Goal: Transaction & Acquisition: Book appointment/travel/reservation

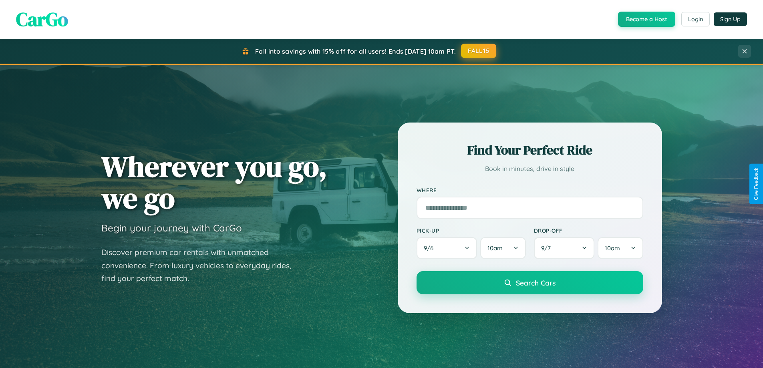
click at [479, 51] on button "FALL15" at bounding box center [478, 51] width 35 height 14
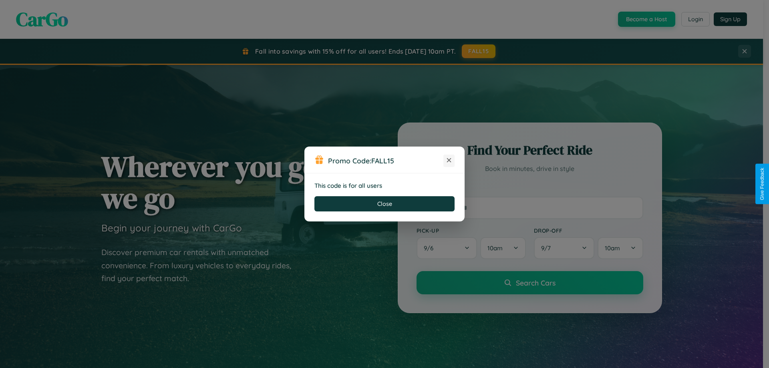
click at [449, 161] on icon at bounding box center [449, 160] width 8 height 8
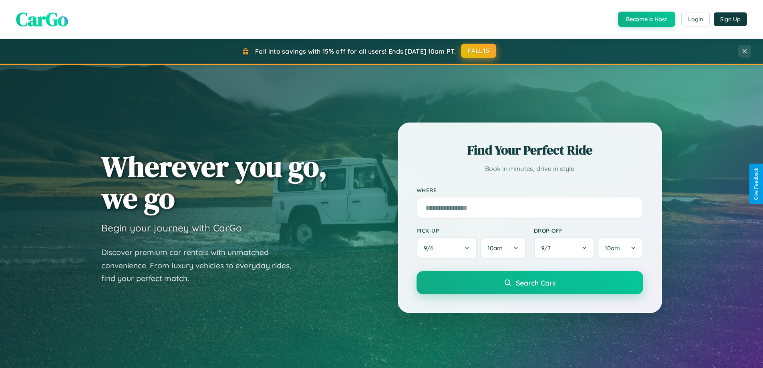
click at [479, 51] on button "FALL15" at bounding box center [478, 51] width 35 height 14
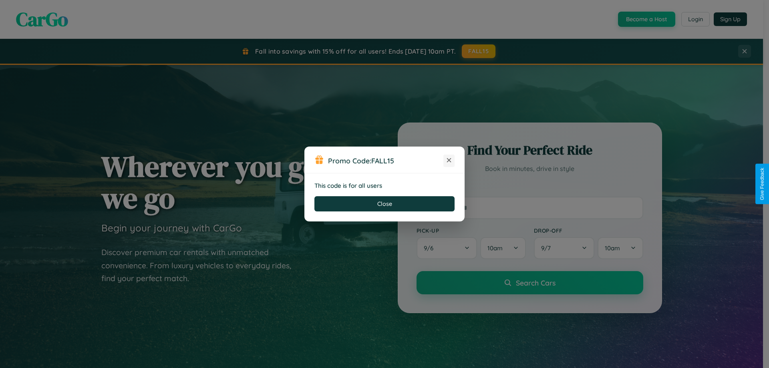
click at [449, 161] on icon at bounding box center [449, 160] width 8 height 8
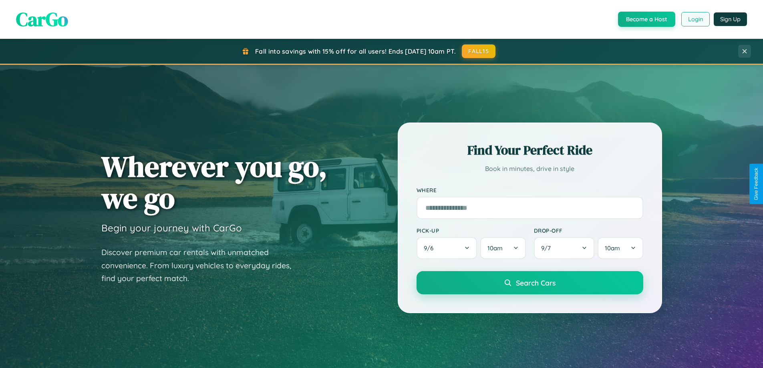
click at [695, 19] on button "Login" at bounding box center [695, 19] width 28 height 14
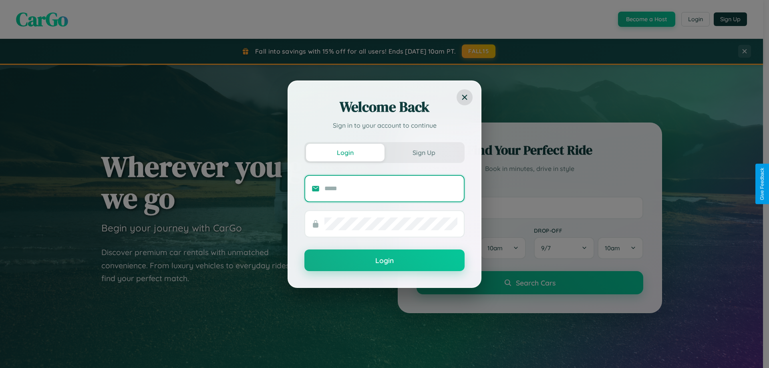
click at [391, 188] on input "text" at bounding box center [390, 188] width 133 height 13
type input "**********"
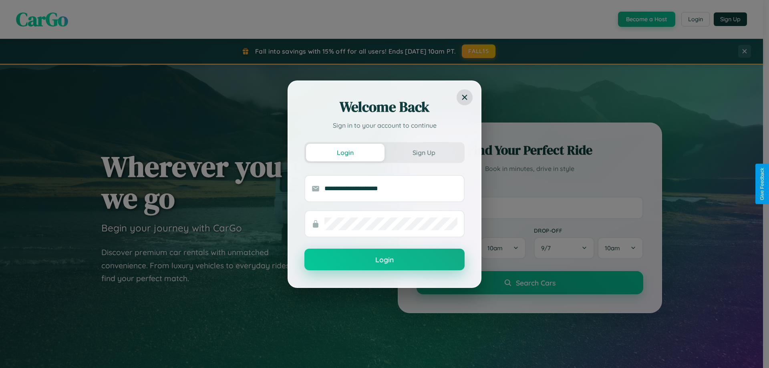
click at [384, 260] on button "Login" at bounding box center [384, 260] width 160 height 22
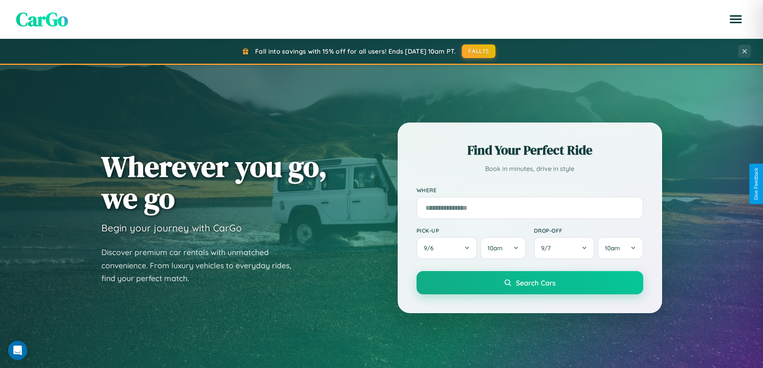
scroll to position [345, 0]
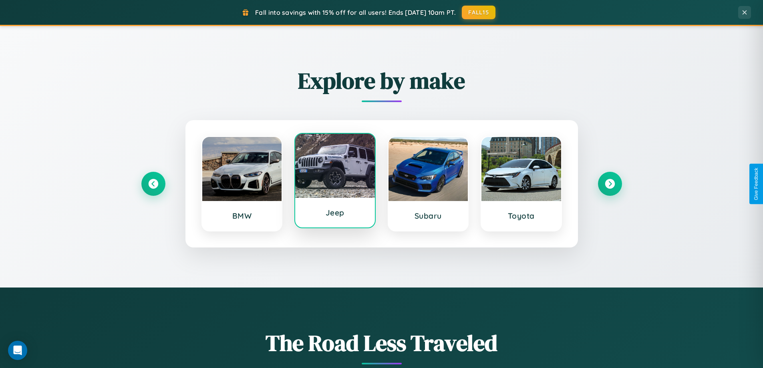
click at [335, 182] on div at bounding box center [335, 166] width 80 height 64
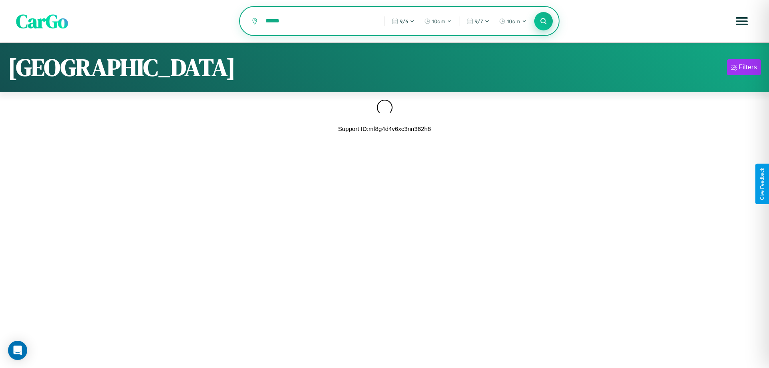
type input "******"
click at [543, 22] on icon at bounding box center [543, 21] width 8 height 8
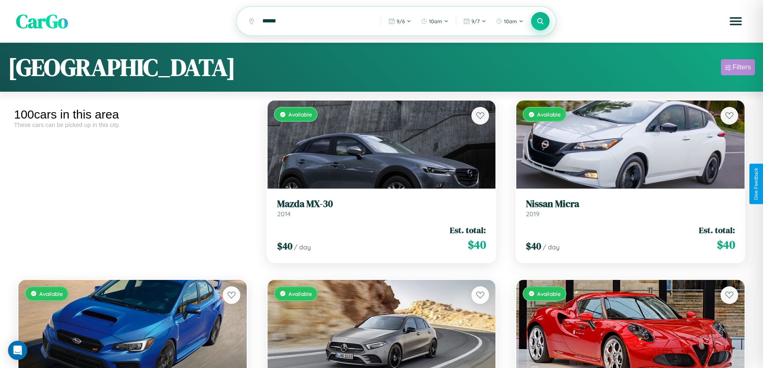
click at [738, 68] on div "Filters" at bounding box center [741, 67] width 18 height 8
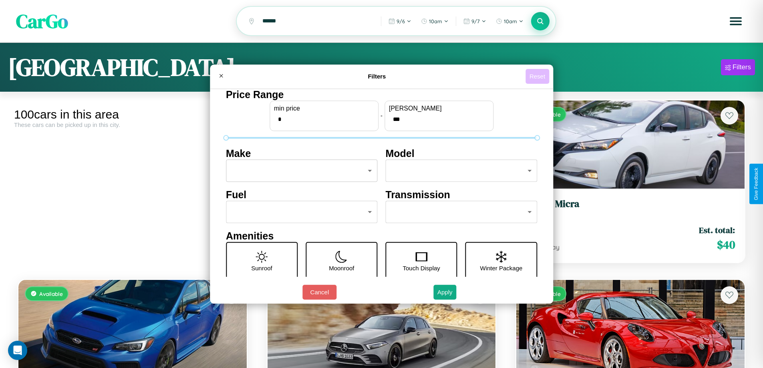
click at [538, 76] on button "Reset" at bounding box center [537, 76] width 24 height 15
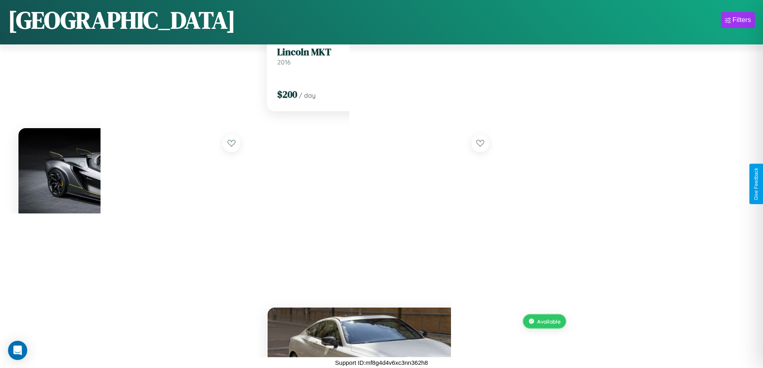
scroll to position [651, 0]
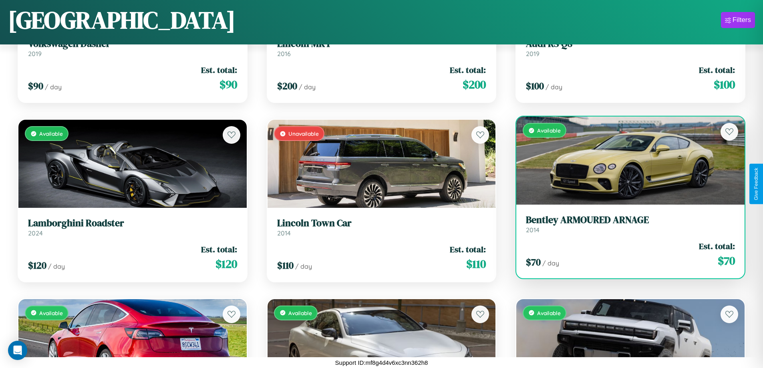
click at [625, 227] on link "Bentley ARMOURED ARNAGE 2014" at bounding box center [630, 224] width 209 height 20
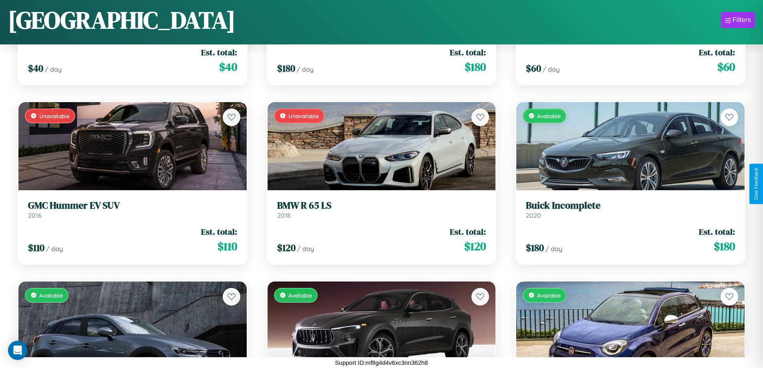
scroll to position [4596, 0]
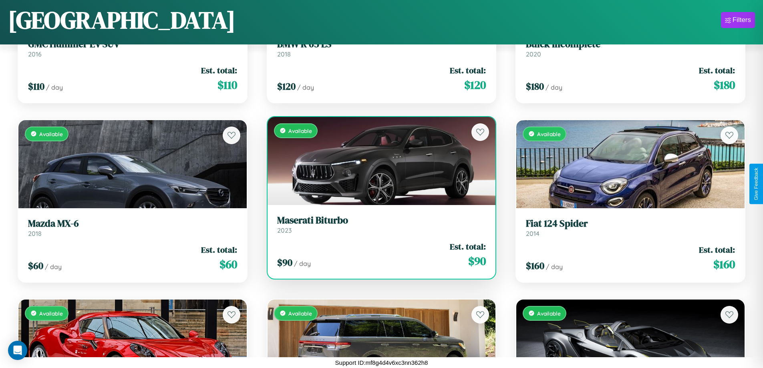
click at [378, 255] on div "$ 90 / day Est. total: $ 90" at bounding box center [381, 255] width 209 height 28
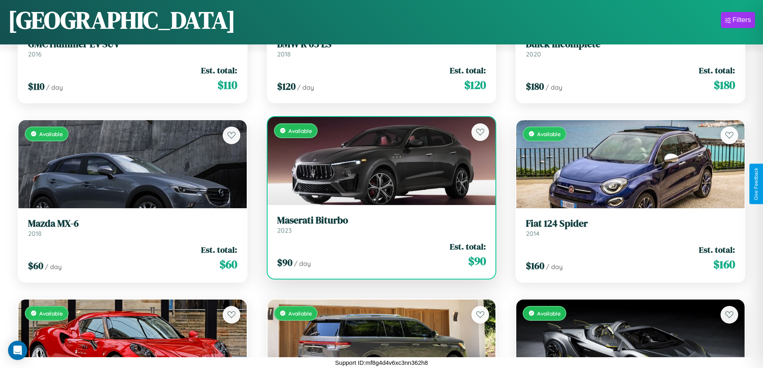
click at [378, 255] on div "$ 90 / day Est. total: $ 90" at bounding box center [381, 255] width 209 height 28
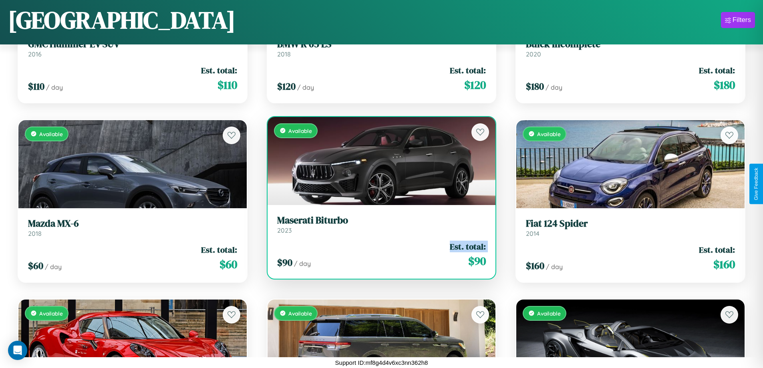
click at [378, 255] on div "$ 90 / day Est. total: $ 90" at bounding box center [381, 255] width 209 height 28
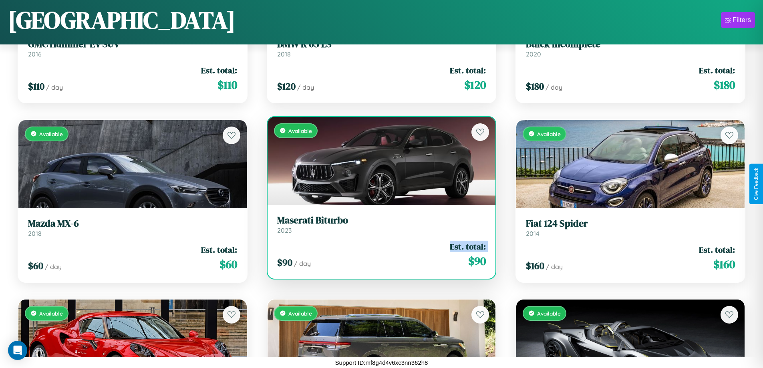
click at [378, 255] on div "$ 90 / day Est. total: $ 90" at bounding box center [381, 255] width 209 height 28
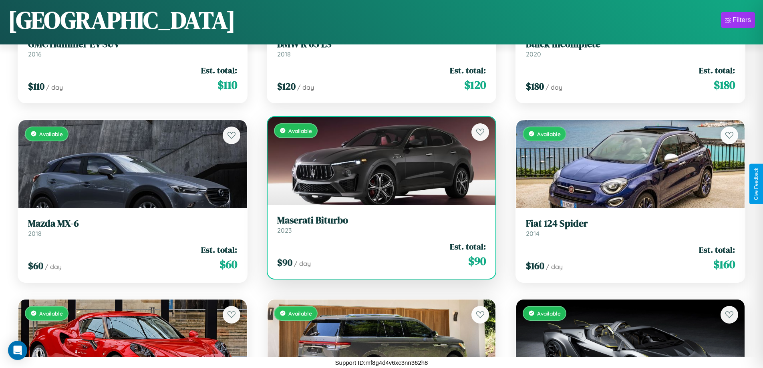
click at [378, 255] on div "$ 90 / day Est. total: $ 90" at bounding box center [381, 255] width 209 height 28
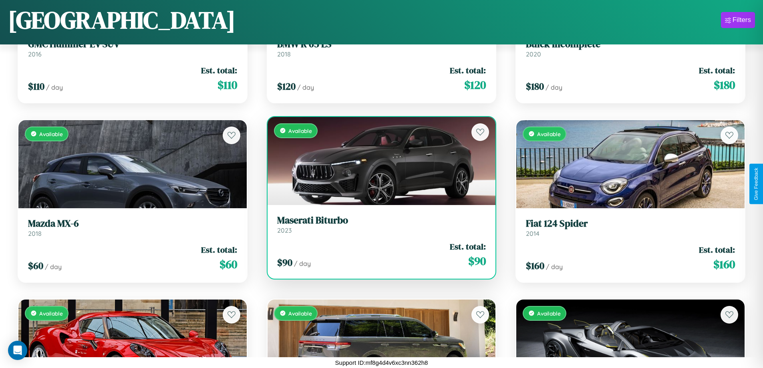
click at [378, 224] on h3 "Maserati Biturbo" at bounding box center [381, 221] width 209 height 12
